Goal: Task Accomplishment & Management: Manage account settings

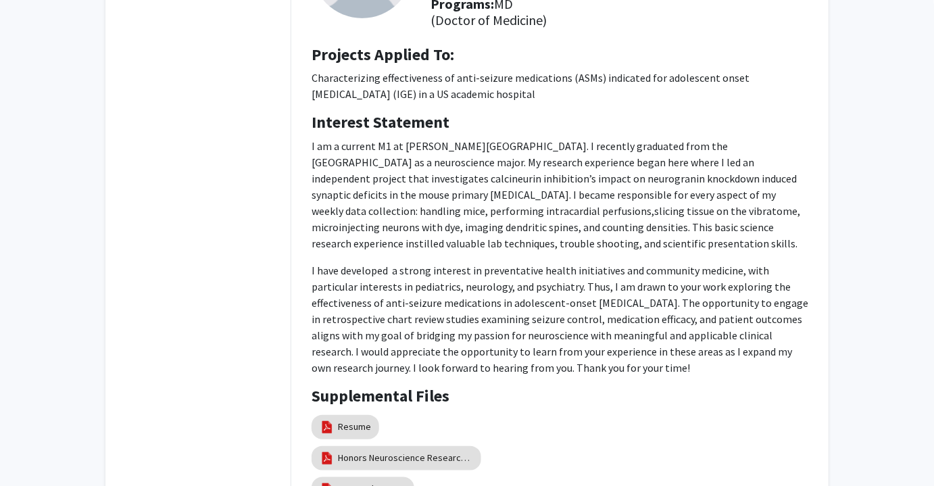
scroll to position [334, 0]
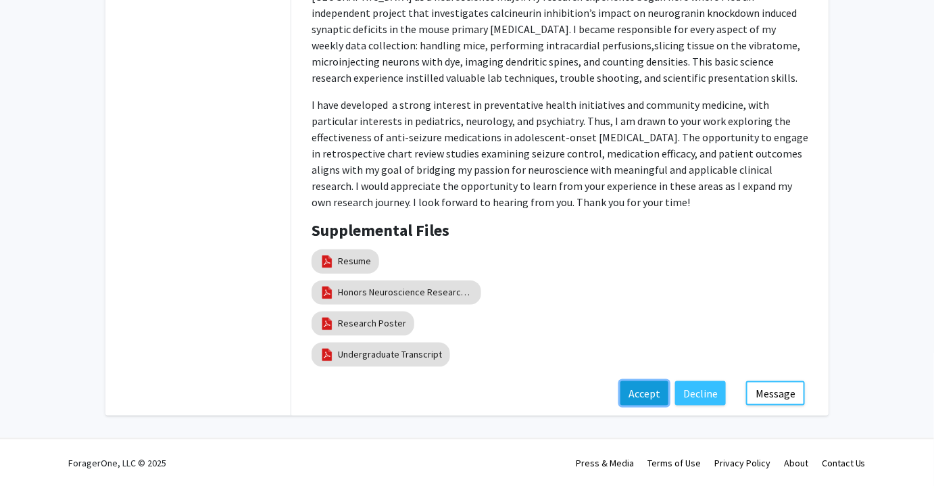
click at [644, 390] on button "Accept" at bounding box center [644, 393] width 48 height 24
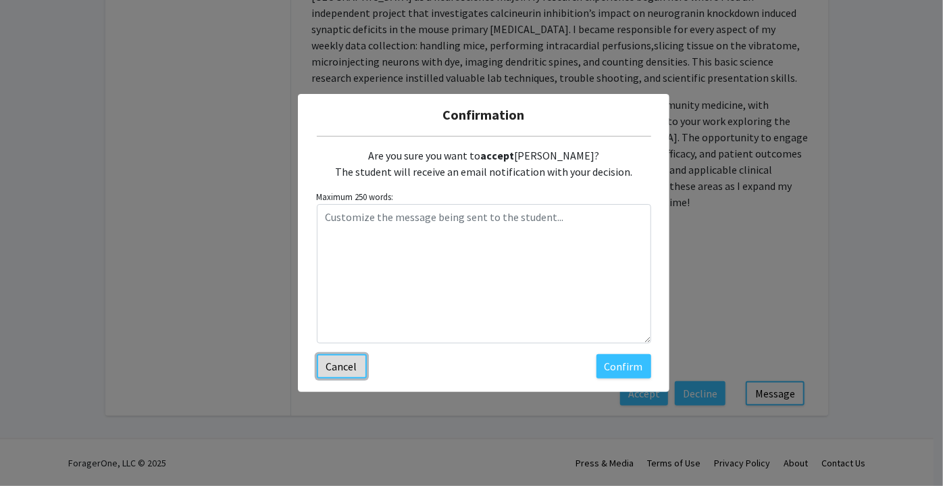
click at [351, 367] on button "Cancel" at bounding box center [342, 366] width 50 height 24
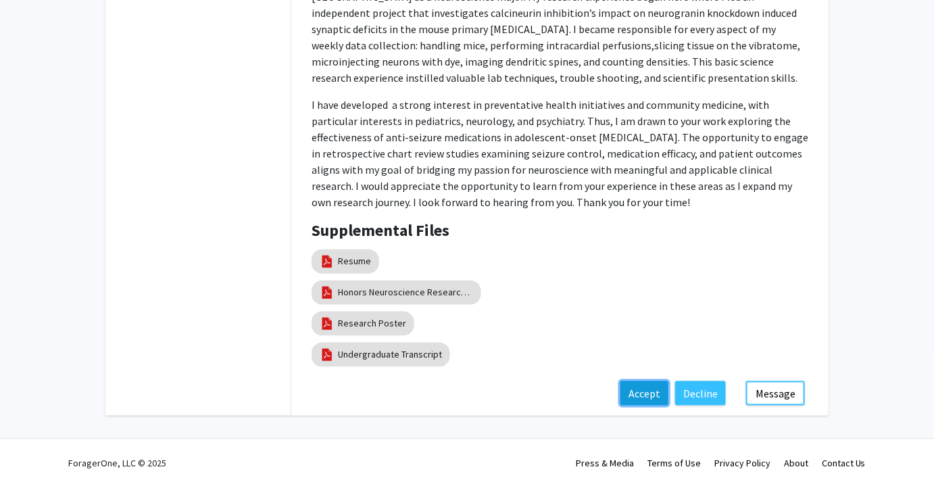
click at [648, 388] on button "Accept" at bounding box center [644, 393] width 48 height 24
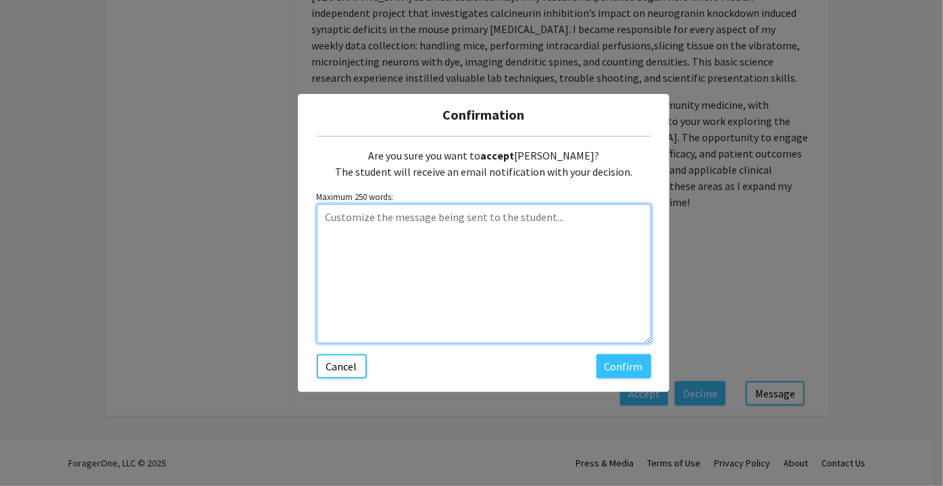
click at [501, 272] on textarea "Customize the message being sent to the student..." at bounding box center [484, 273] width 334 height 139
type textarea "Thanks for your interest, would love to have you on board and discuss more abou…"
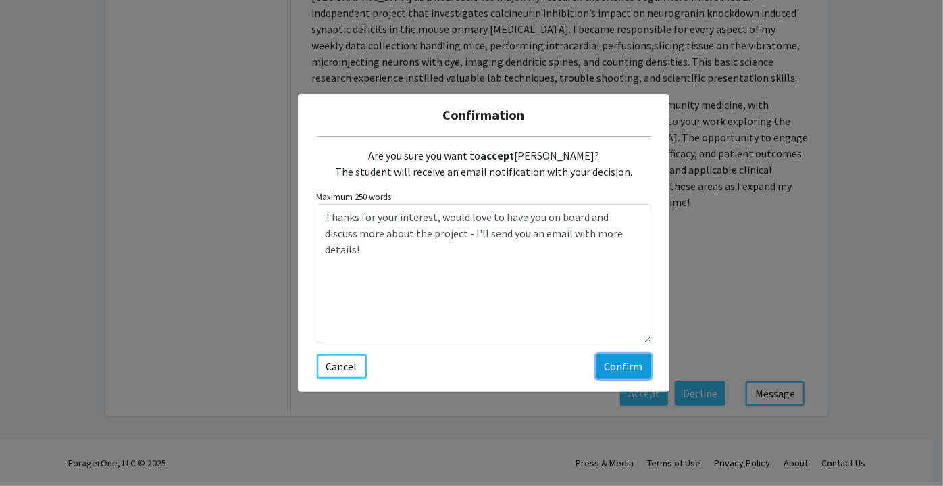
click at [619, 370] on button "Confirm" at bounding box center [623, 366] width 55 height 24
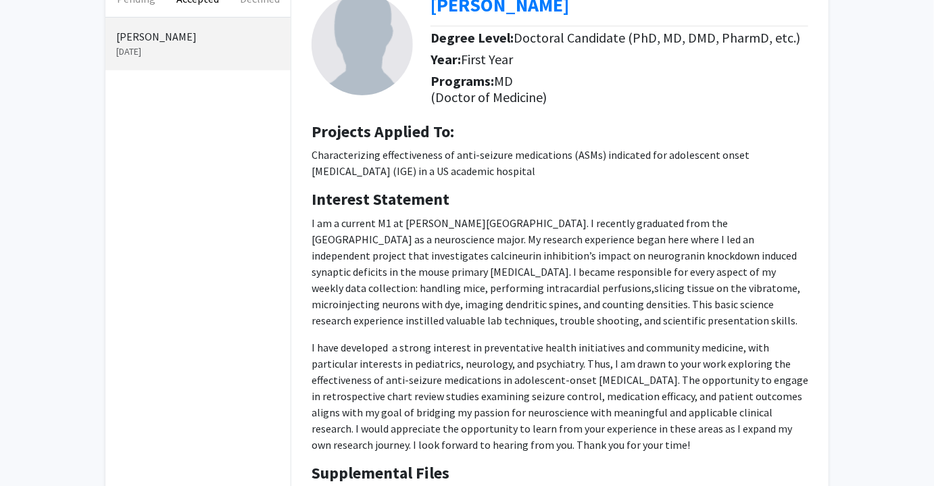
scroll to position [0, 0]
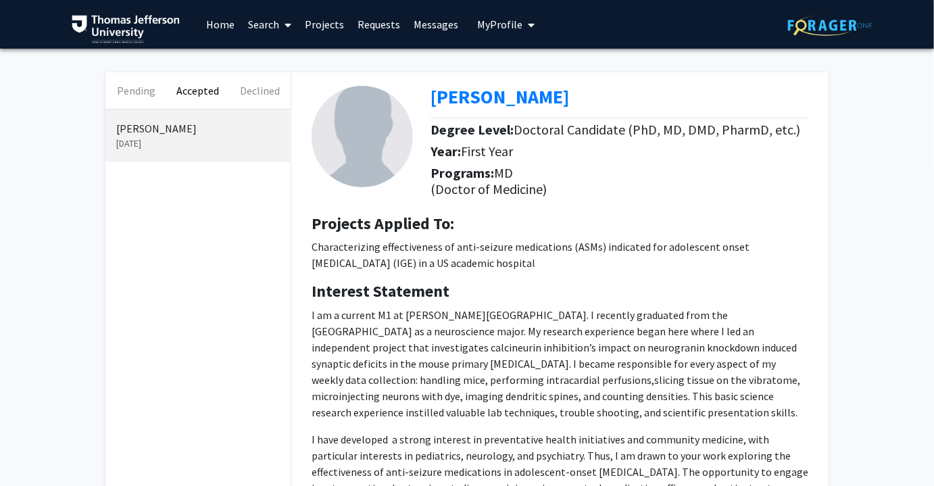
click at [324, 28] on link "Projects" at bounding box center [325, 24] width 53 height 47
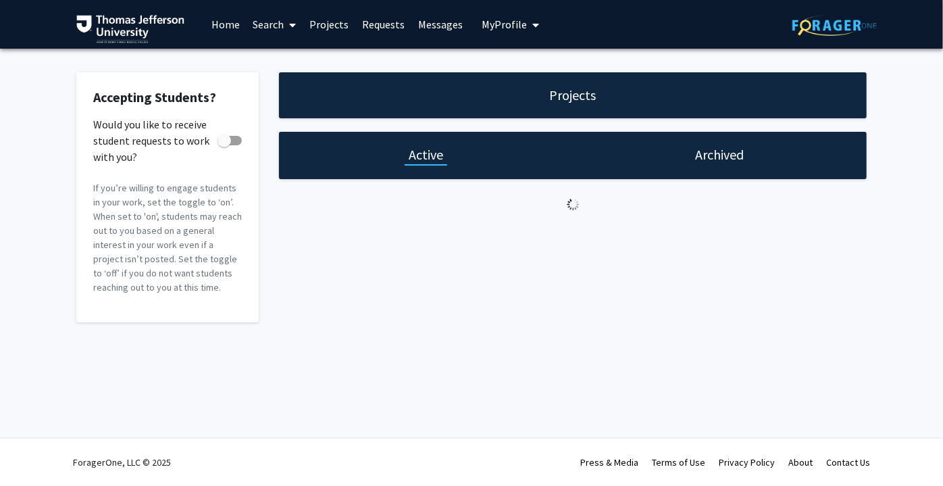
checkbox input "true"
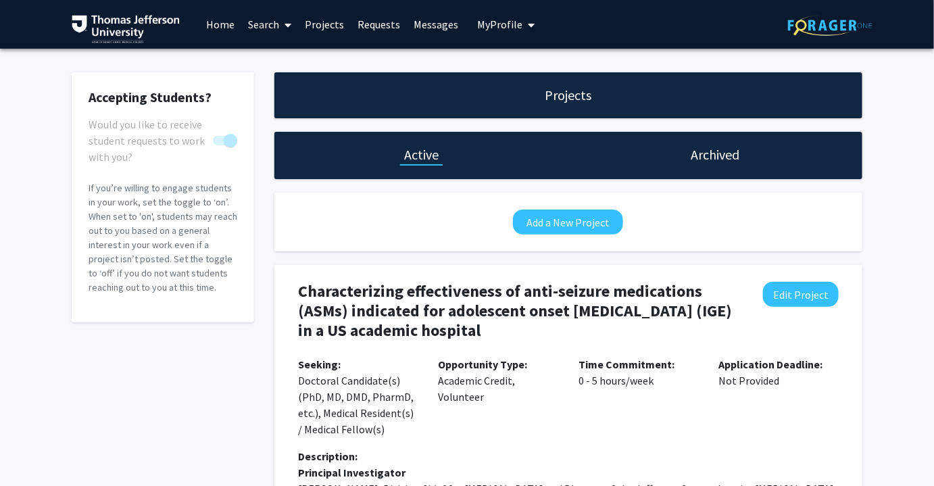
click at [377, 28] on link "Requests" at bounding box center [379, 24] width 56 height 47
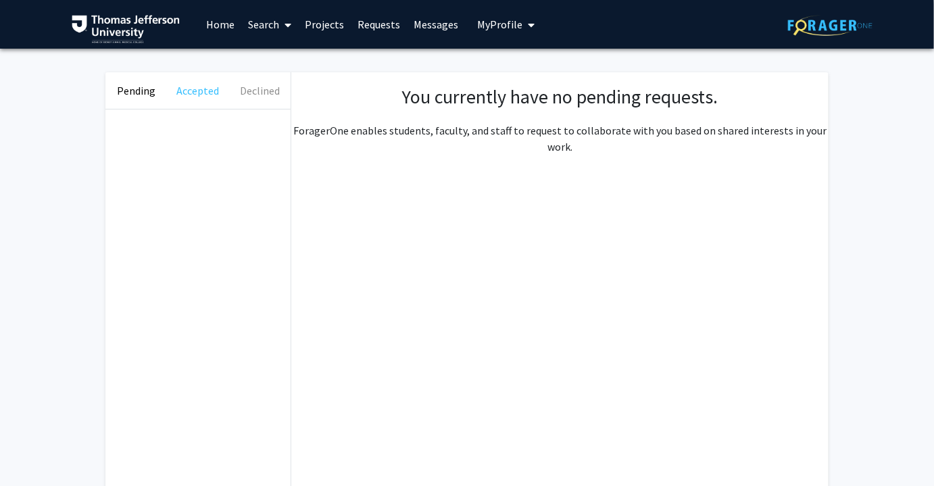
click at [186, 91] on button "Accepted" at bounding box center [197, 90] width 61 height 36
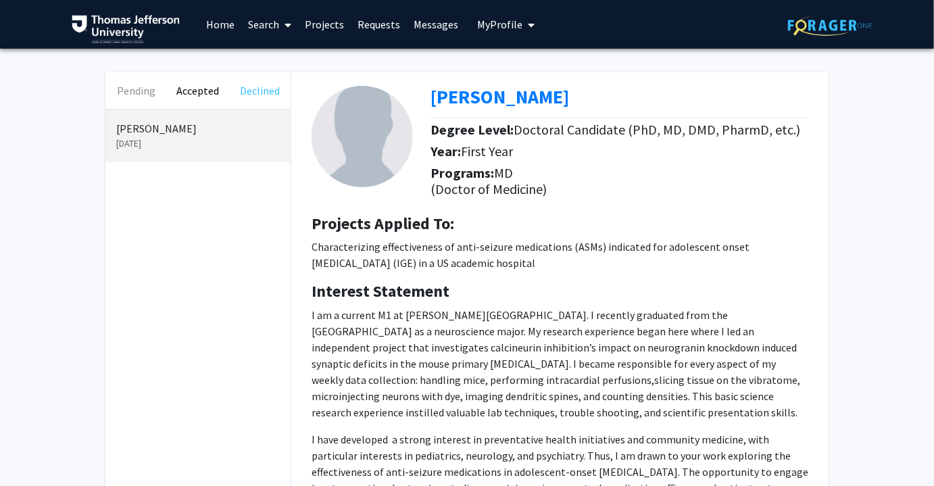
click at [240, 88] on button "Declined" at bounding box center [259, 90] width 61 height 36
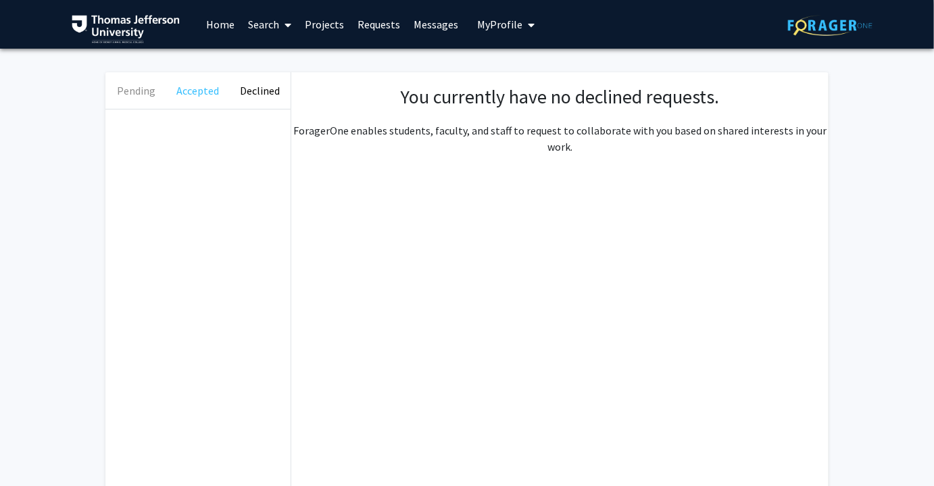
click at [212, 90] on button "Accepted" at bounding box center [197, 90] width 61 height 36
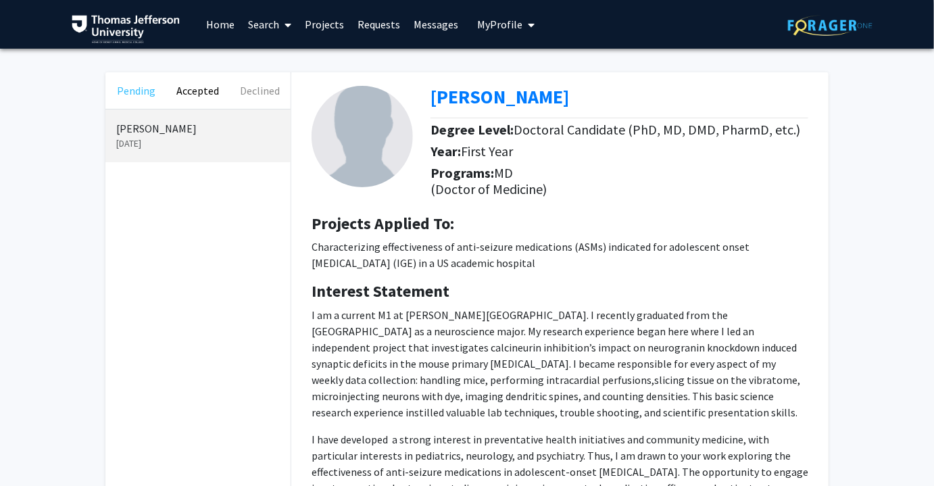
click at [137, 91] on button "Pending" at bounding box center [135, 90] width 61 height 36
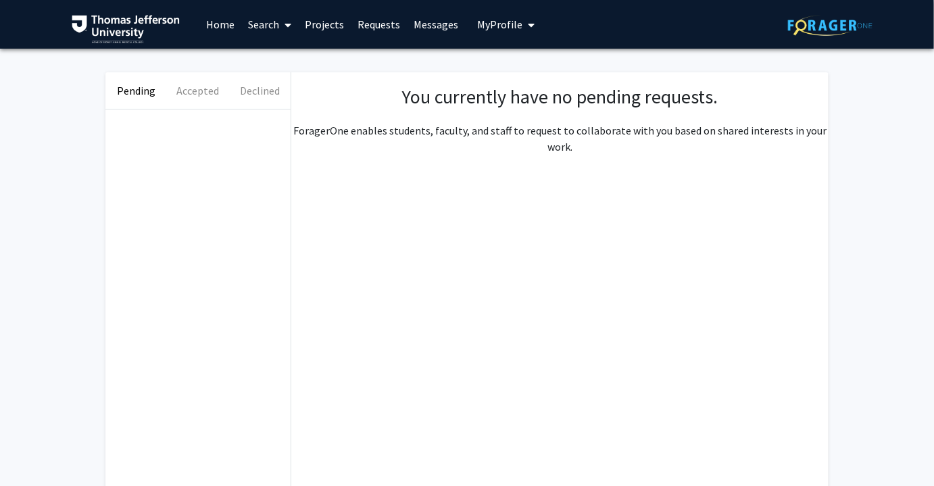
click at [488, 28] on span "My Profile" at bounding box center [500, 25] width 45 height 14
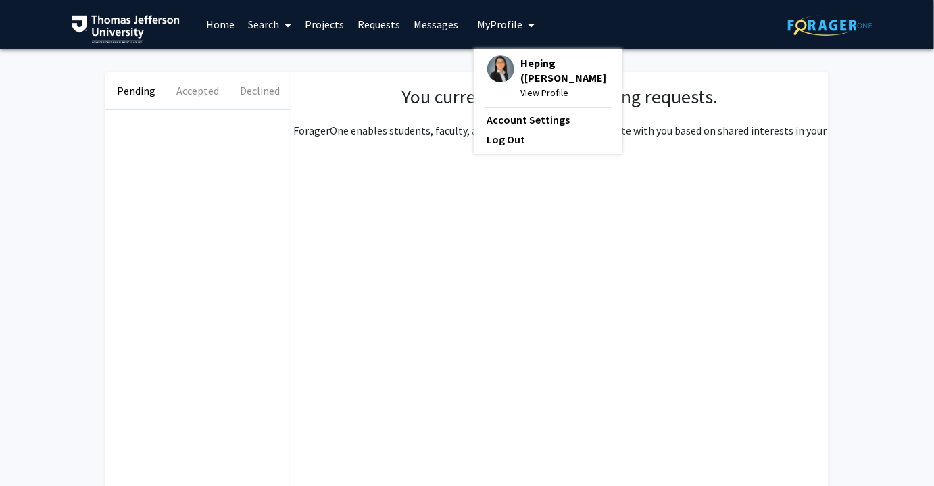
click at [546, 99] on span "View Profile" at bounding box center [565, 92] width 88 height 15
